Goal: Information Seeking & Learning: Learn about a topic

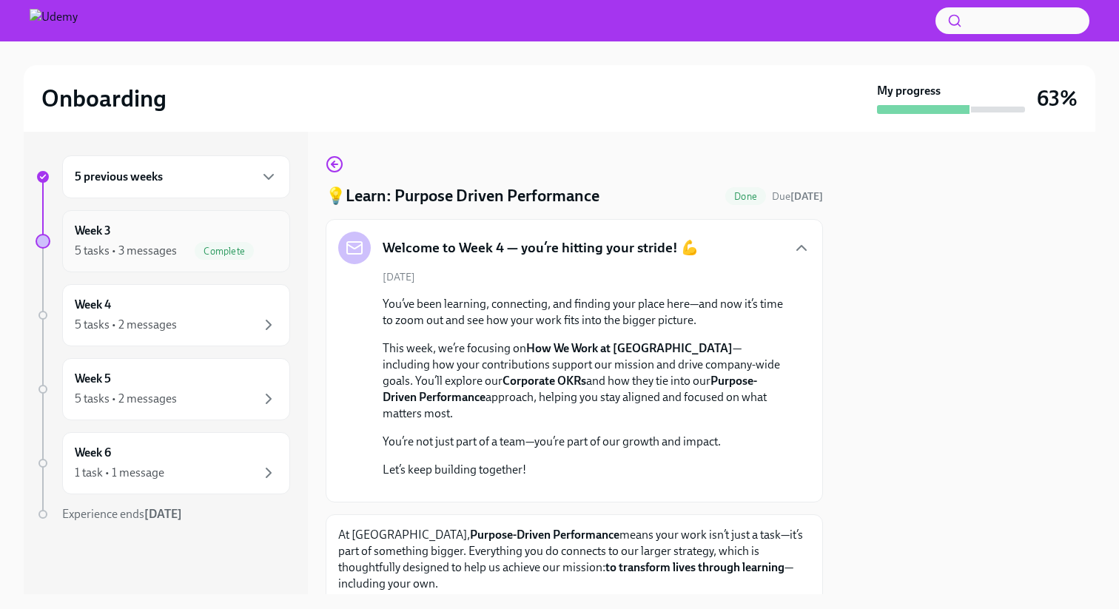
scroll to position [396, 0]
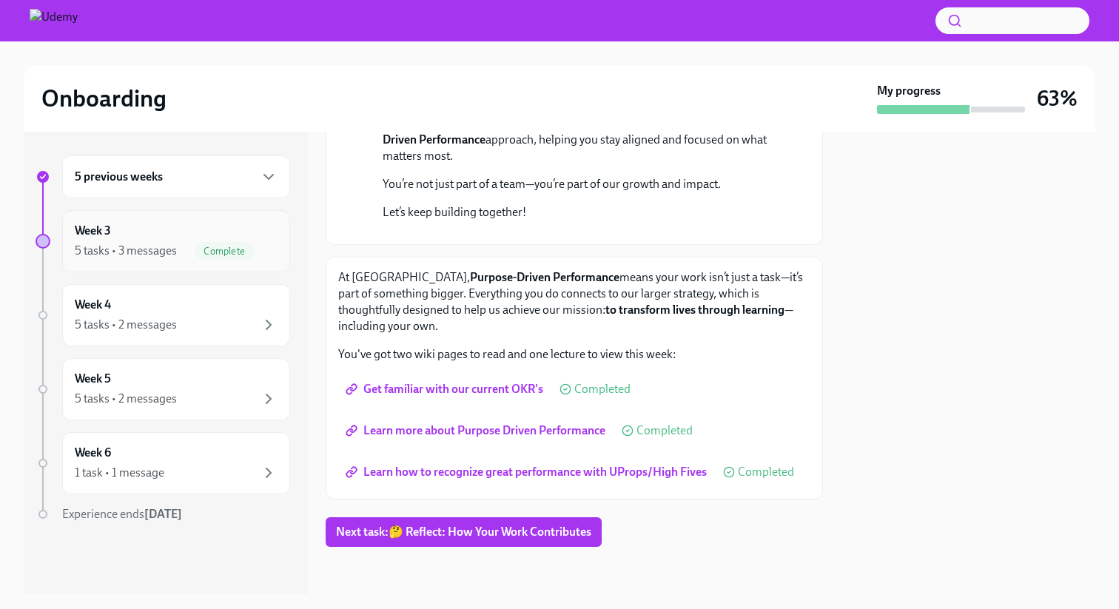
click at [152, 237] on div "Week 3 5 tasks • 3 messages Complete" at bounding box center [176, 241] width 203 height 37
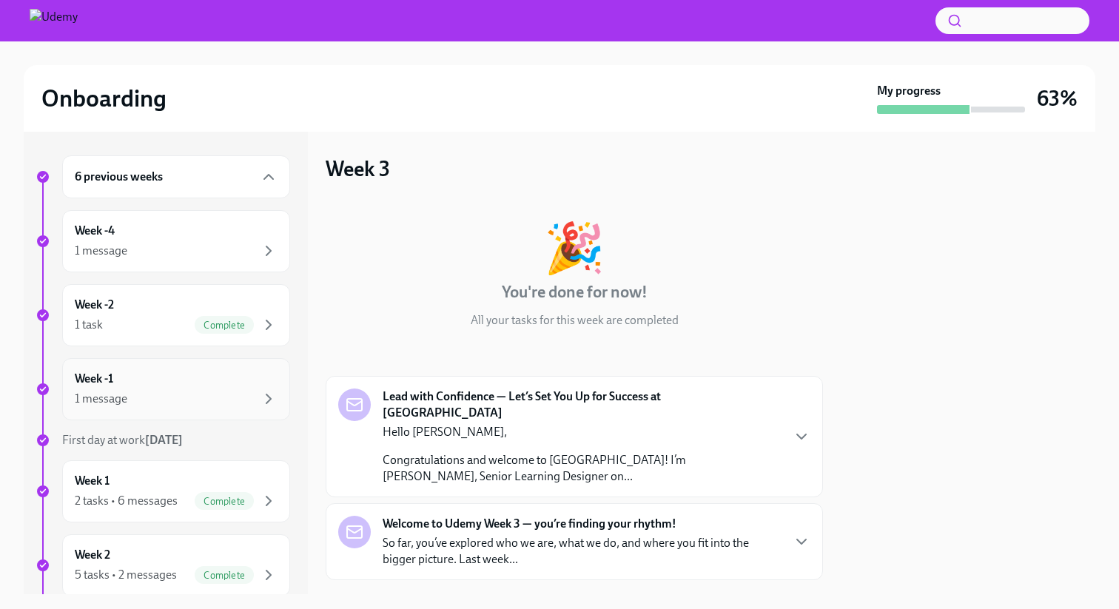
click at [152, 385] on div "Week -1 1 message" at bounding box center [176, 389] width 203 height 37
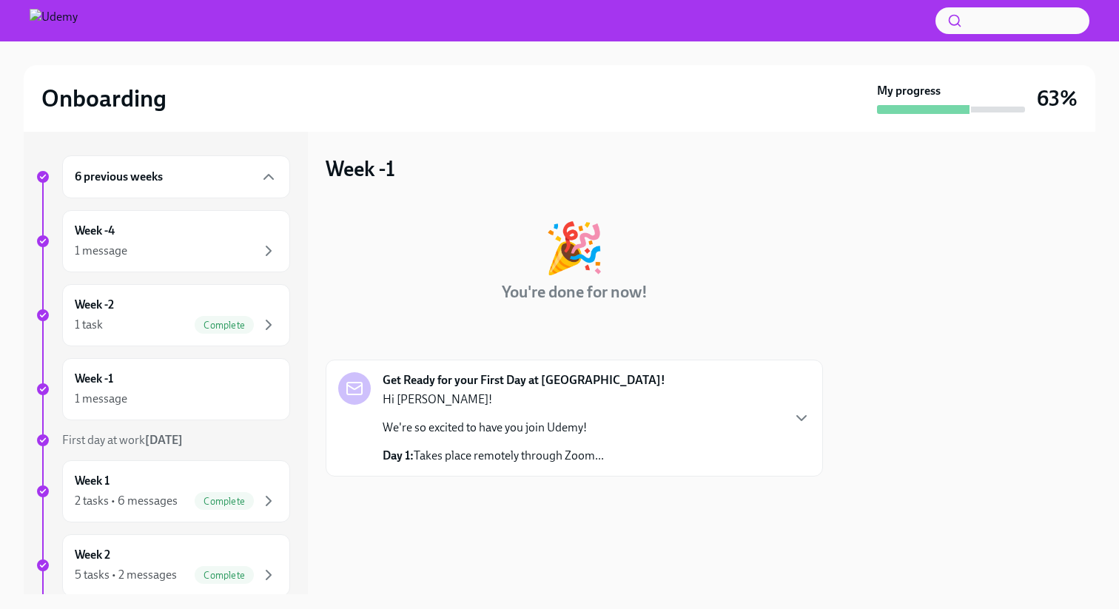
click at [474, 419] on div "Hi [PERSON_NAME]! We're so excited to have you join Udemy! Day 1: Takes place r…" at bounding box center [492, 427] width 221 height 72
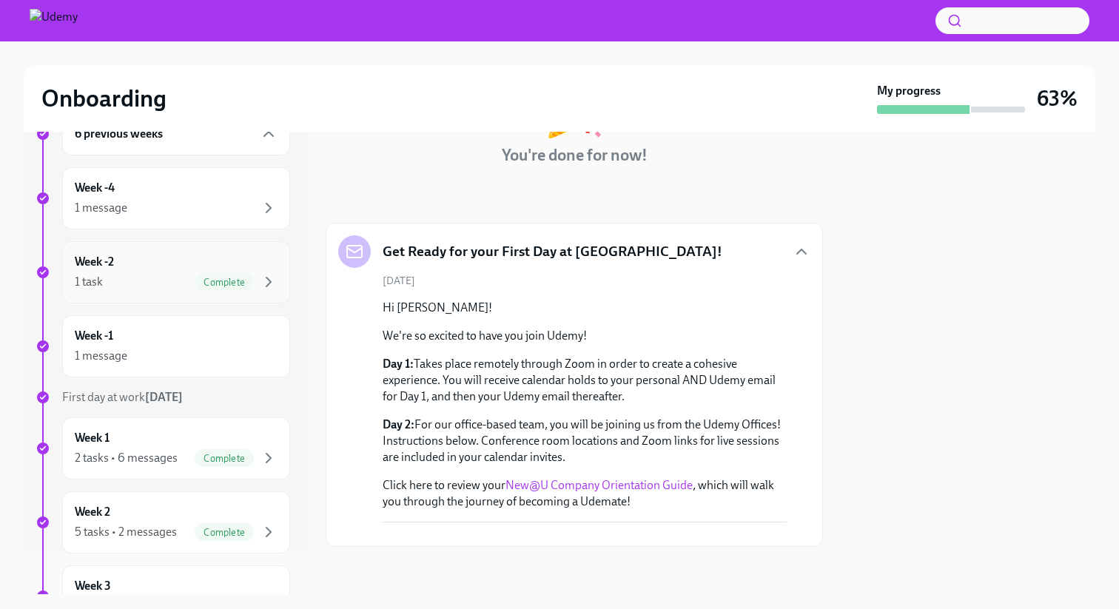
scroll to position [44, 0]
click at [166, 345] on div "Week -1 1 message" at bounding box center [176, 345] width 203 height 37
click at [181, 203] on div "1 message" at bounding box center [176, 207] width 203 height 18
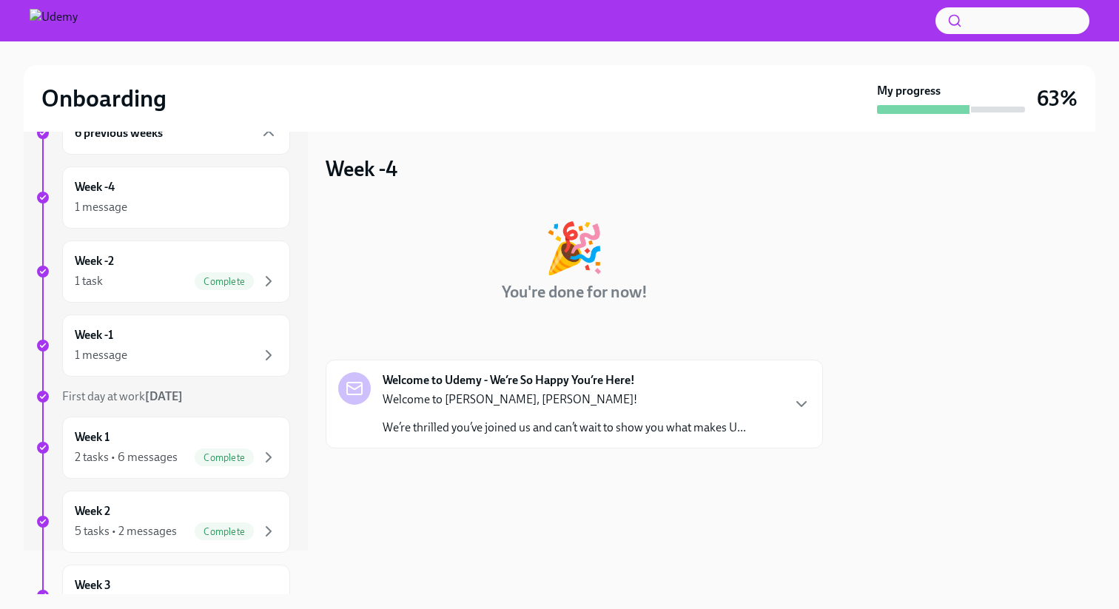
click at [447, 414] on div "Welcome to [PERSON_NAME], [PERSON_NAME]! We’re thrilled you’ve joined us and ca…" at bounding box center [563, 413] width 363 height 44
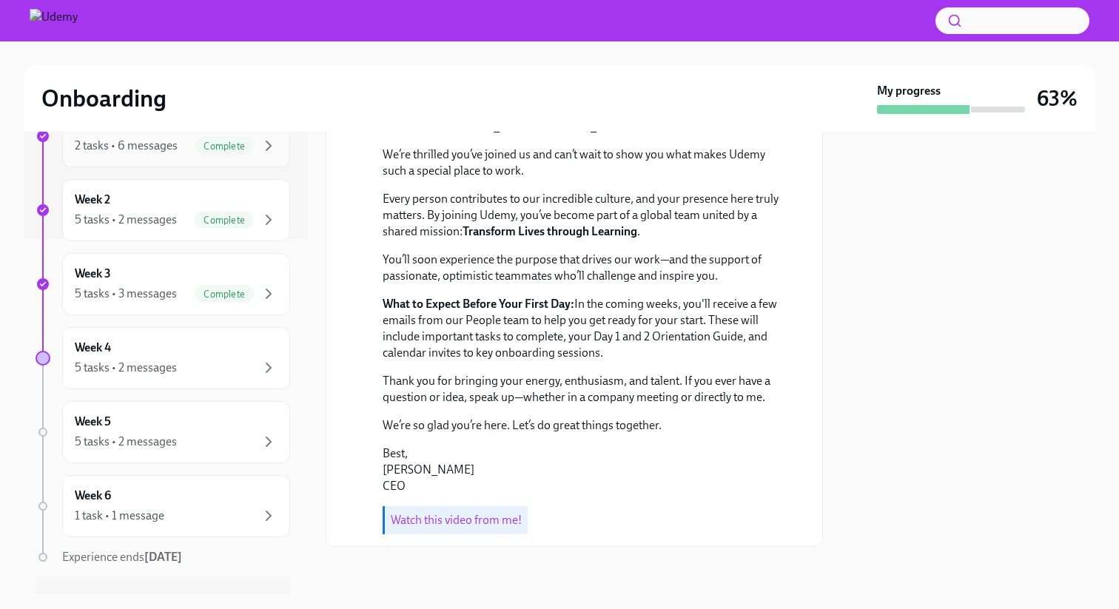
scroll to position [373, 0]
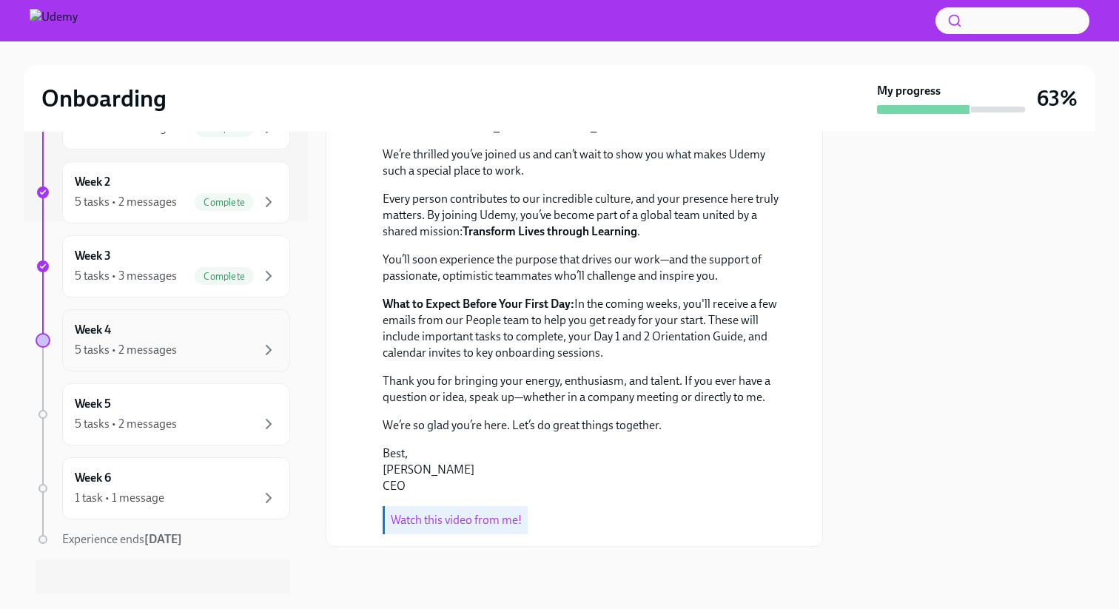
click at [185, 345] on div "5 tasks • 2 messages" at bounding box center [176, 350] width 203 height 18
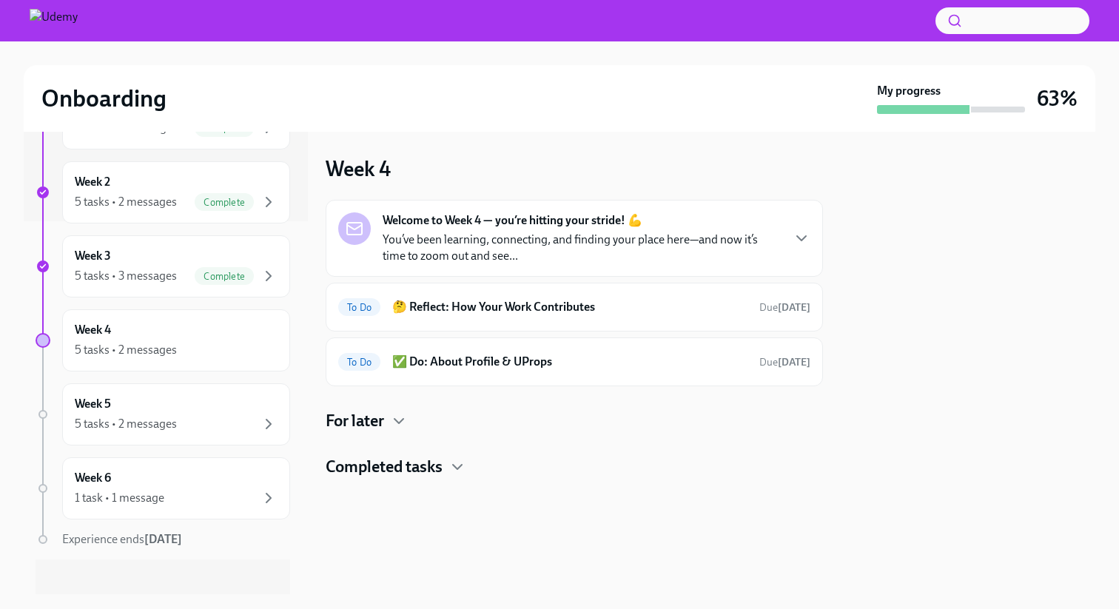
click at [533, 241] on p "You’ve been learning, connecting, and finding your place here—and now it’s time…" at bounding box center [581, 248] width 398 height 33
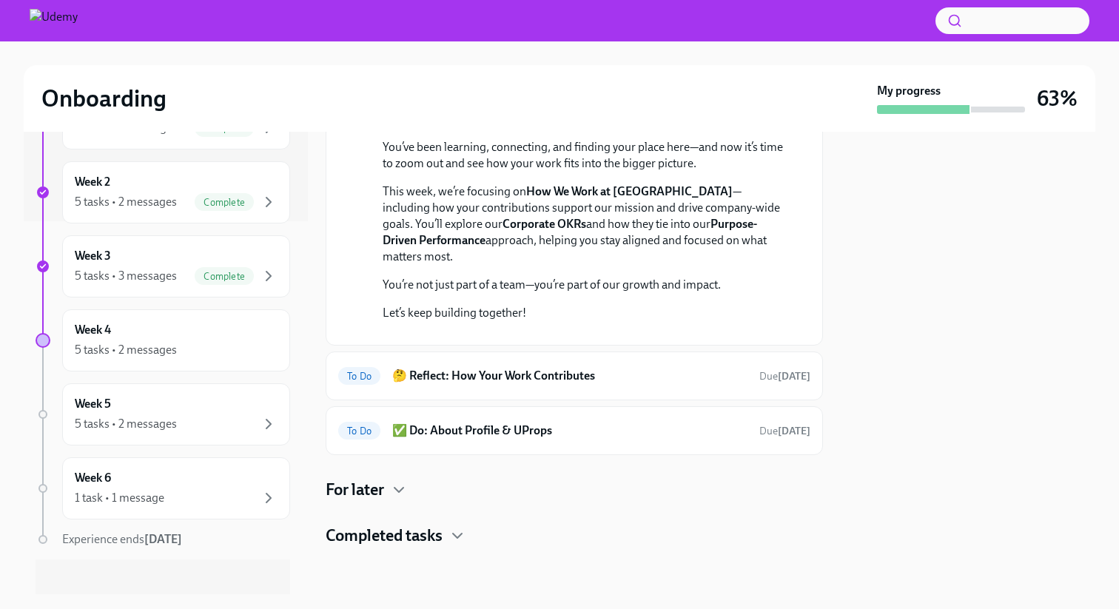
scroll to position [323, 0]
click at [381, 490] on h4 "For later" at bounding box center [355, 490] width 58 height 22
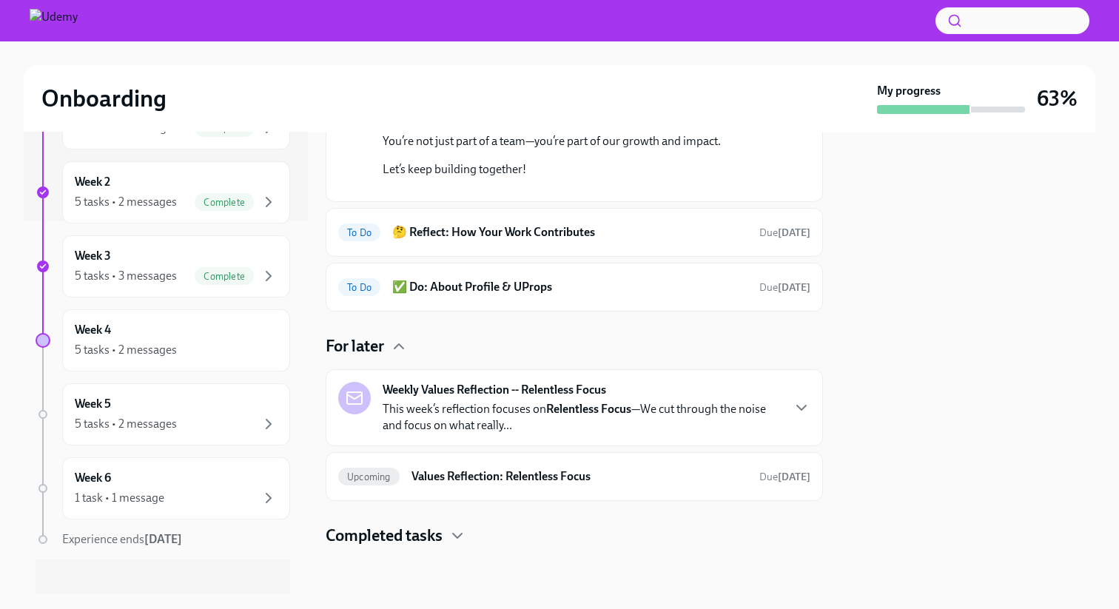
scroll to position [467, 0]
click at [503, 236] on h6 "🤔 Reflect: How Your Work Contributes" at bounding box center [569, 232] width 355 height 16
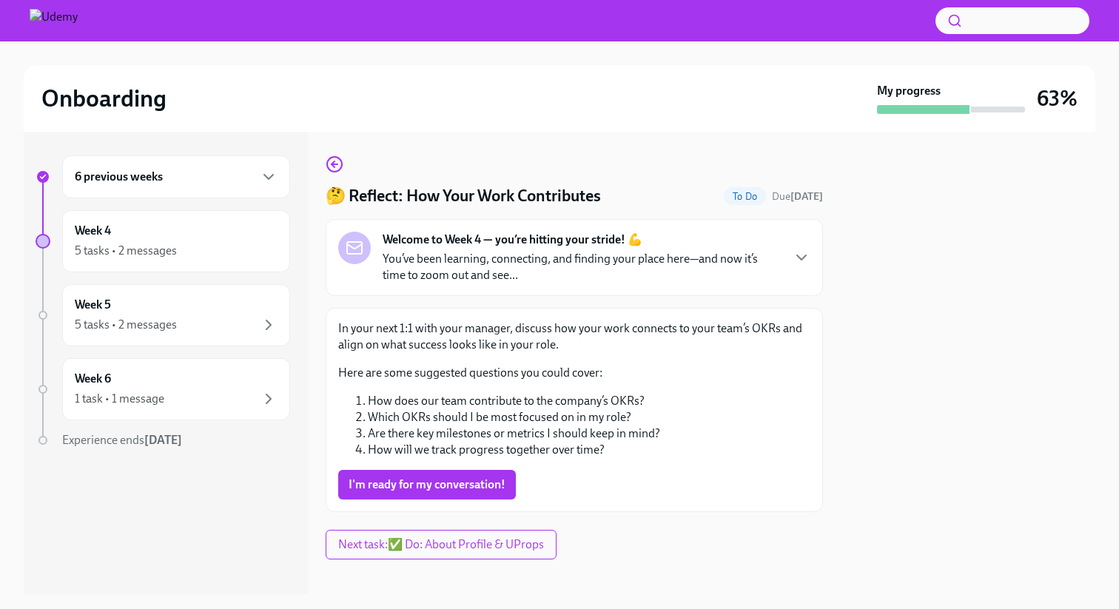
scroll to position [13, 0]
